Goal: Find contact information: Find contact information

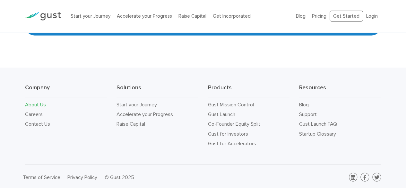
scroll to position [677, 0]
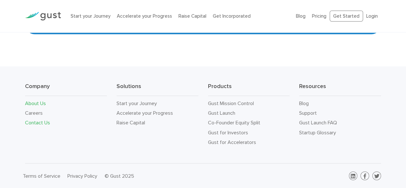
click at [39, 122] on link "Contact Us" at bounding box center [37, 122] width 25 height 6
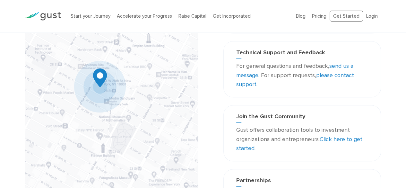
scroll to position [64, 0]
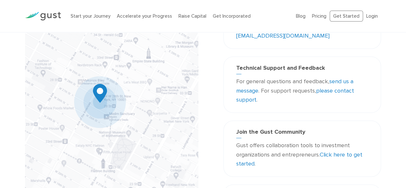
click at [326, 91] on link "please contact support" at bounding box center [295, 95] width 118 height 16
click at [338, 89] on link "please contact support" at bounding box center [295, 95] width 118 height 16
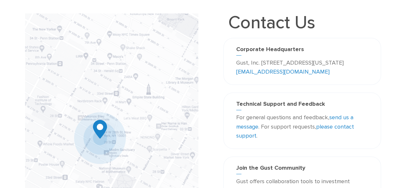
scroll to position [0, 0]
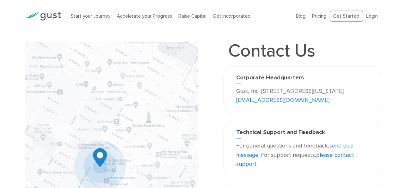
click at [294, 100] on link "[EMAIL_ADDRESS][DOMAIN_NAME]" at bounding box center [282, 100] width 93 height 7
